Goal: Task Accomplishment & Management: Manage account settings

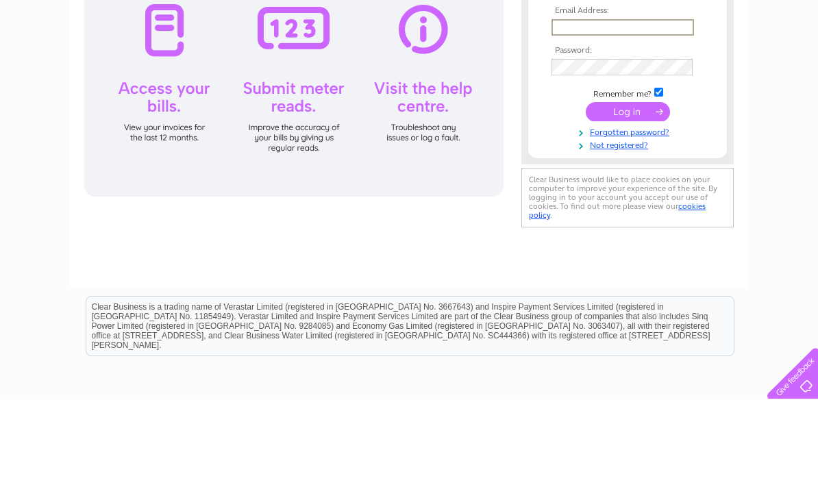
type input "[EMAIL_ADDRESS][DOMAIN_NAME]"
click at [628, 211] on input "submit" at bounding box center [628, 210] width 84 height 19
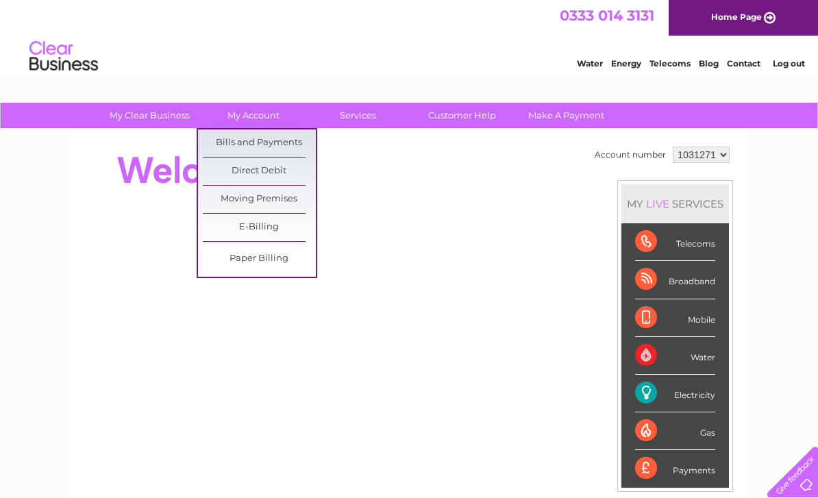
click at [277, 147] on link "Bills and Payments" at bounding box center [259, 142] width 113 height 27
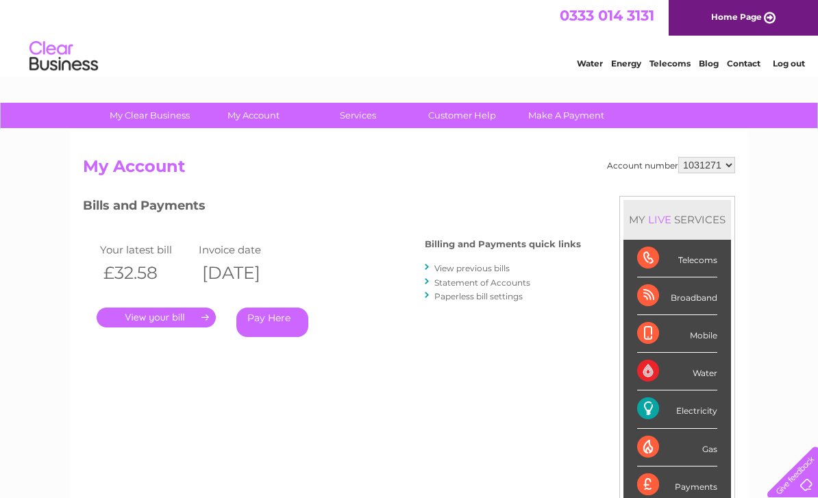
click at [158, 314] on link "." at bounding box center [156, 318] width 119 height 20
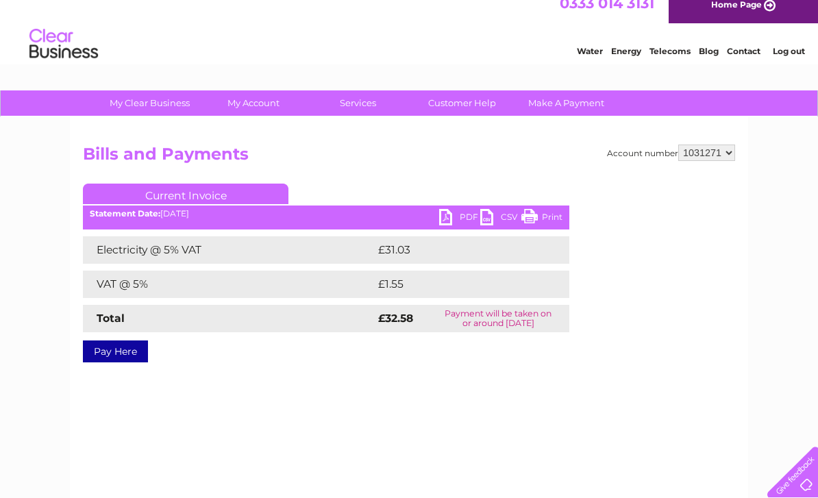
scroll to position [13, 0]
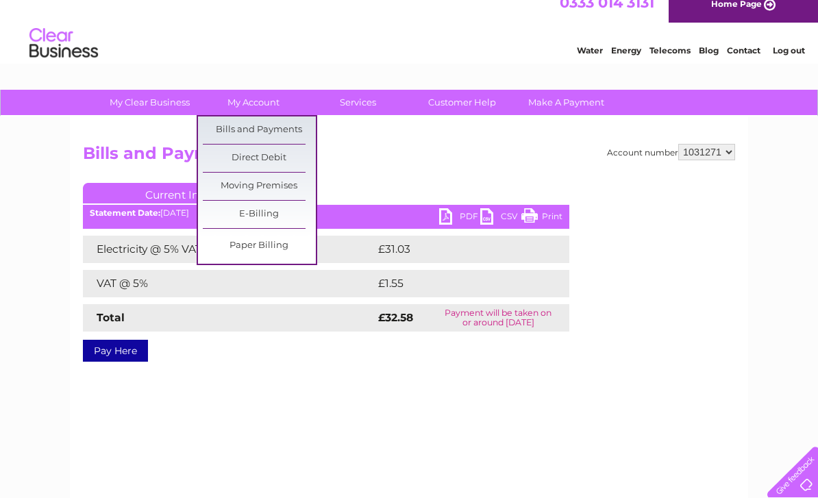
click at [262, 250] on link "Paper Billing" at bounding box center [259, 245] width 113 height 27
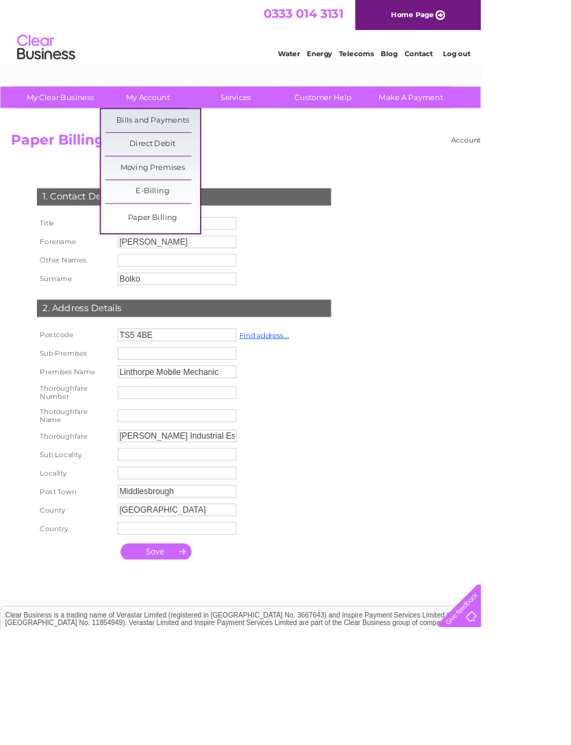
click at [188, 142] on link "Bills and Payments" at bounding box center [181, 142] width 113 height 27
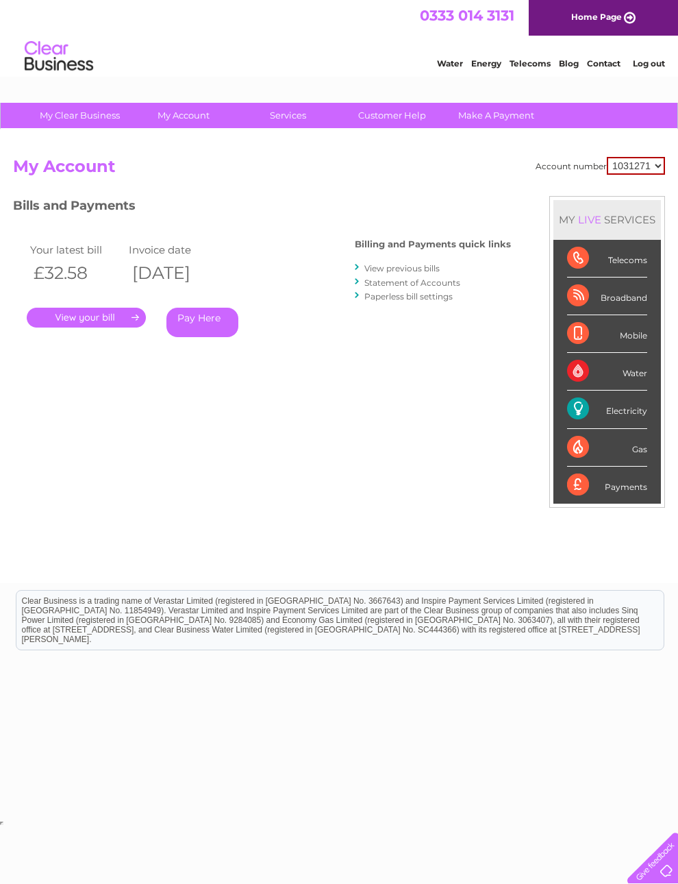
click at [99, 325] on link "." at bounding box center [86, 318] width 119 height 20
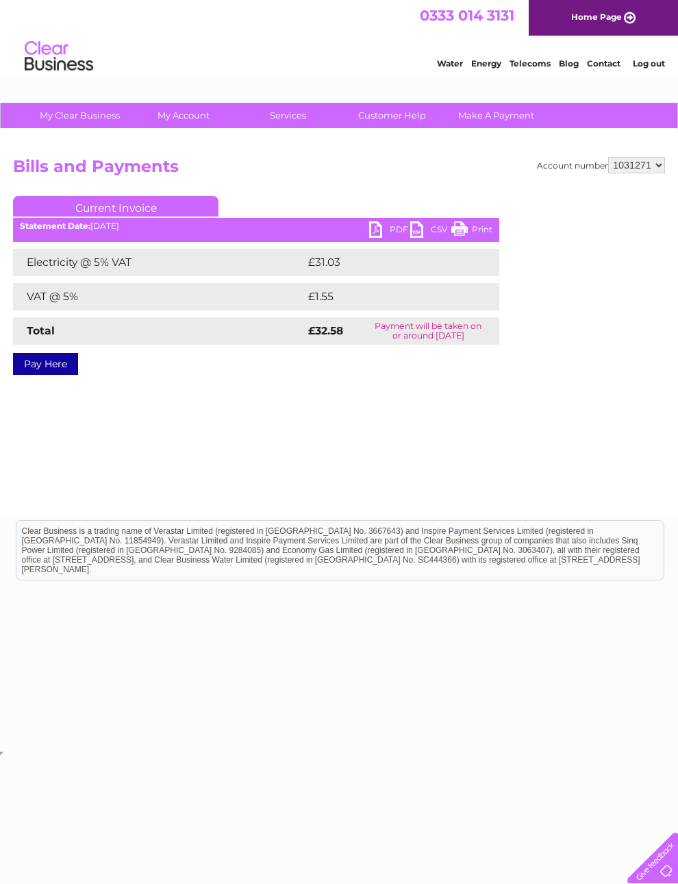
click at [373, 231] on link "PDF" at bounding box center [389, 231] width 41 height 20
